Goal: Contribute content: Contribute content

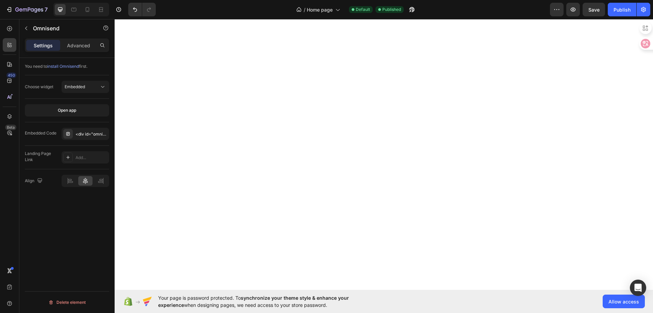
select select "ENG"
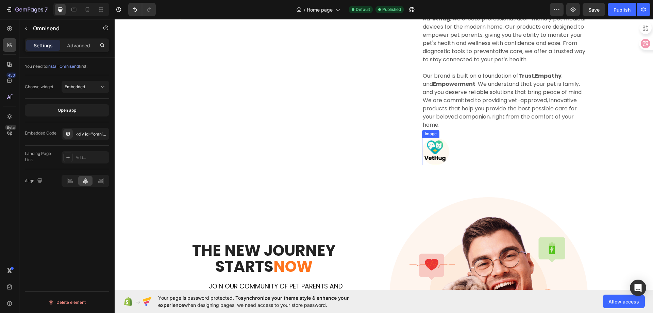
scroll to position [1420, 0]
click at [443, 154] on img at bounding box center [435, 151] width 27 height 27
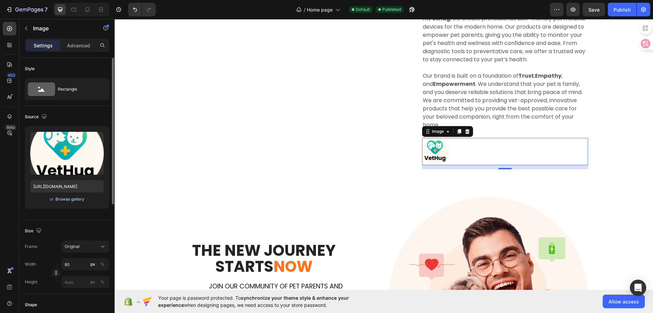
click at [74, 201] on div "Browse gallery" at bounding box center [69, 199] width 29 height 6
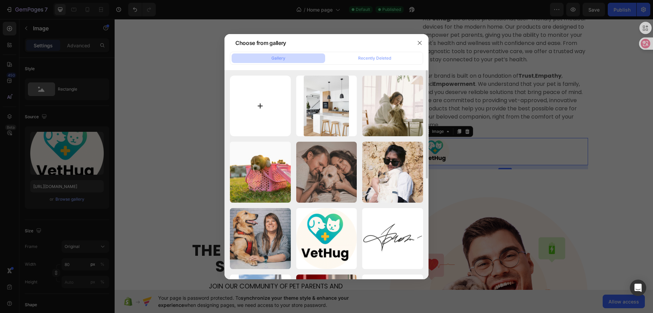
click at [262, 115] on input "file" at bounding box center [260, 106] width 61 height 61
type input "C:\fakepath\VetHug3.0.png"
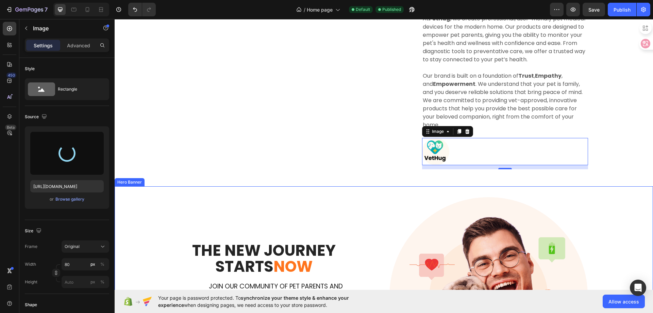
type input "[URL][DOMAIN_NAME]"
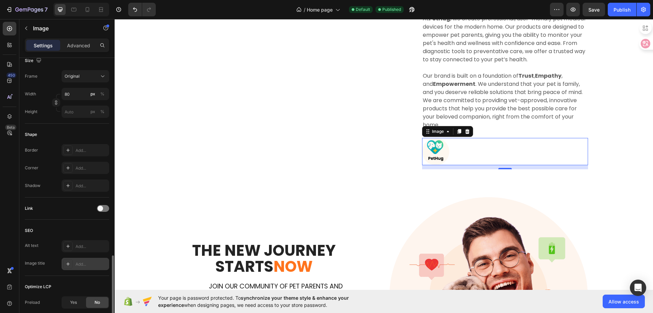
scroll to position [240, 0]
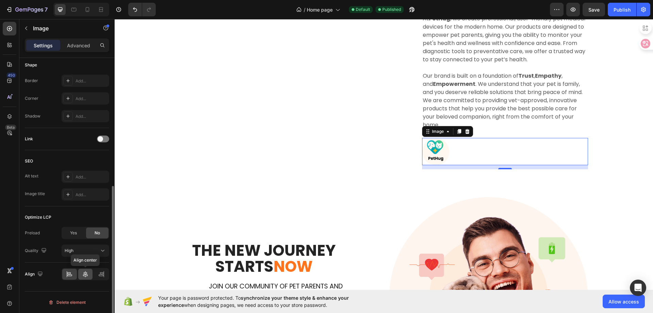
click at [84, 273] on icon at bounding box center [85, 274] width 7 height 7
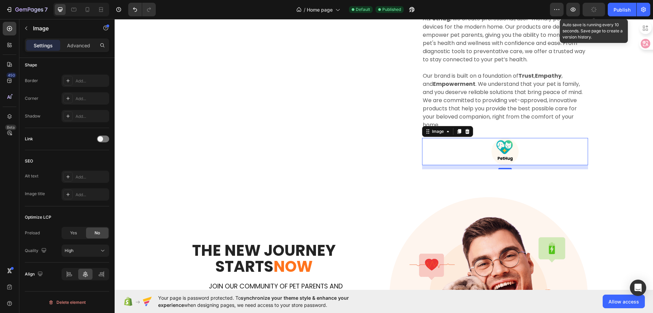
click at [596, 11] on icon "button" at bounding box center [594, 9] width 7 height 7
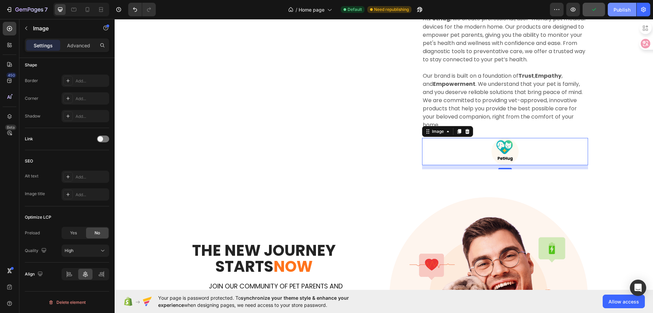
click at [621, 14] on button "Publish" at bounding box center [622, 10] width 29 height 14
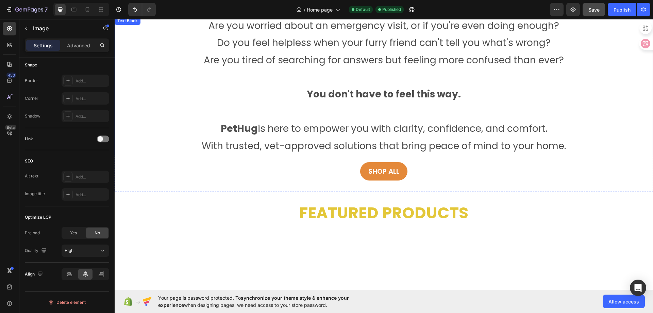
scroll to position [238, 0]
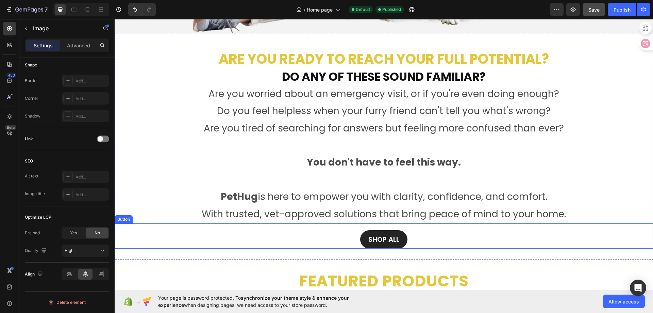
click at [386, 230] on link "Shop All" at bounding box center [383, 239] width 47 height 18
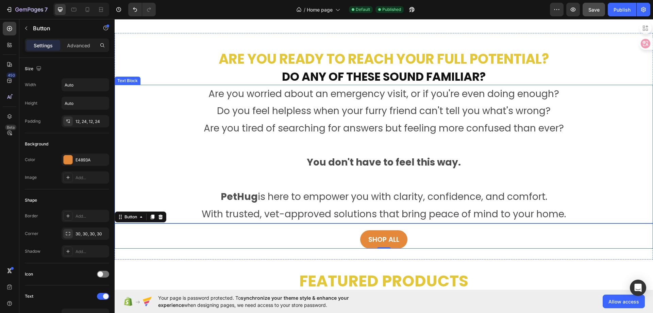
scroll to position [374, 0]
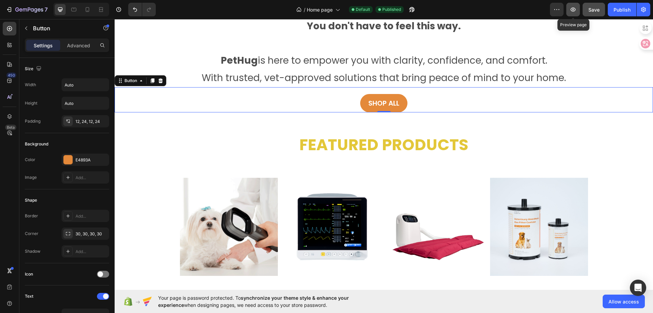
click at [577, 12] on button "button" at bounding box center [574, 10] width 14 height 14
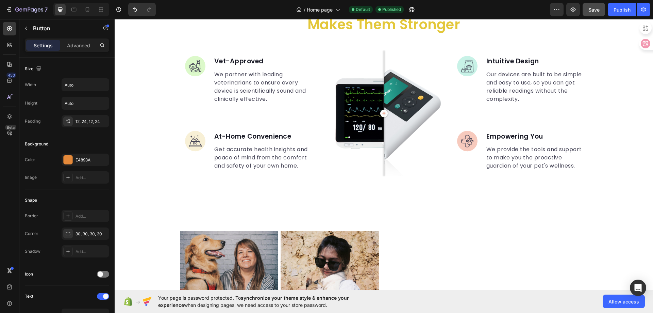
scroll to position [1191, 0]
